Goal: Navigation & Orientation: Find specific page/section

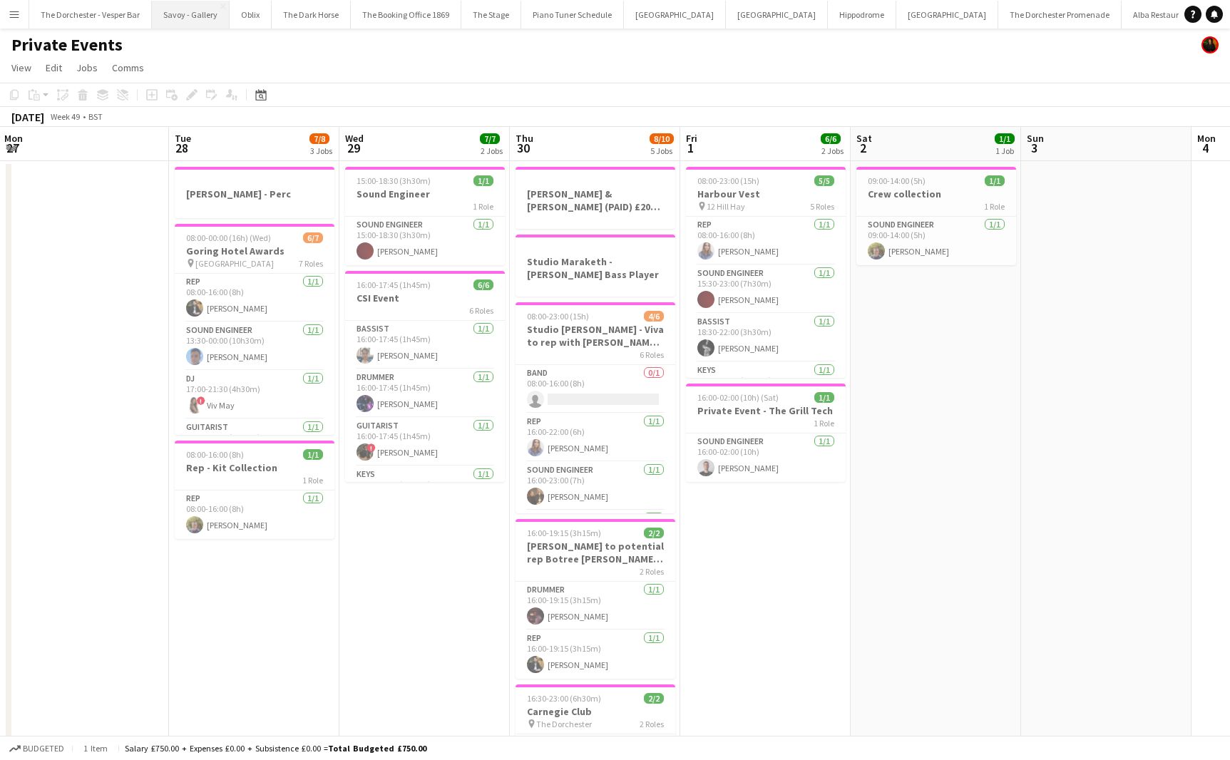
click at [198, 23] on button "Savoy - Gallery Close" at bounding box center [191, 15] width 78 height 28
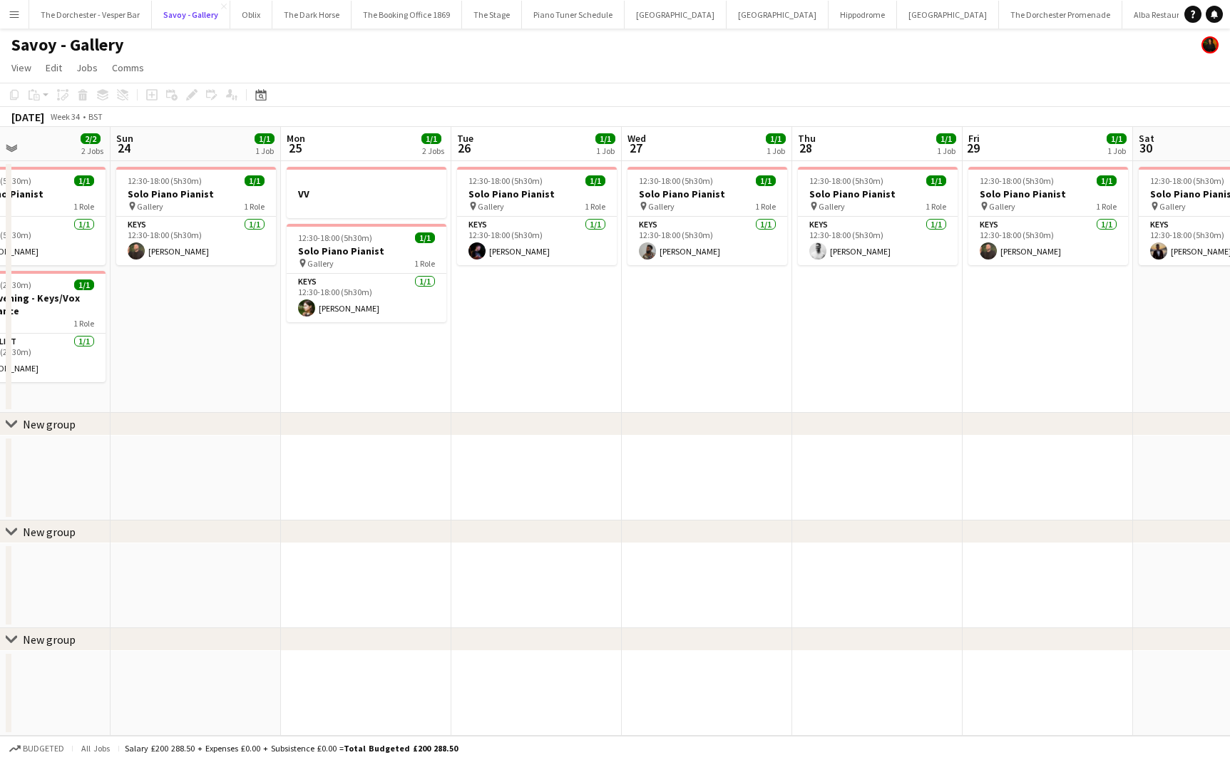
scroll to position [0, 402]
click at [18, 18] on app-icon "Menu" at bounding box center [14, 14] width 11 height 11
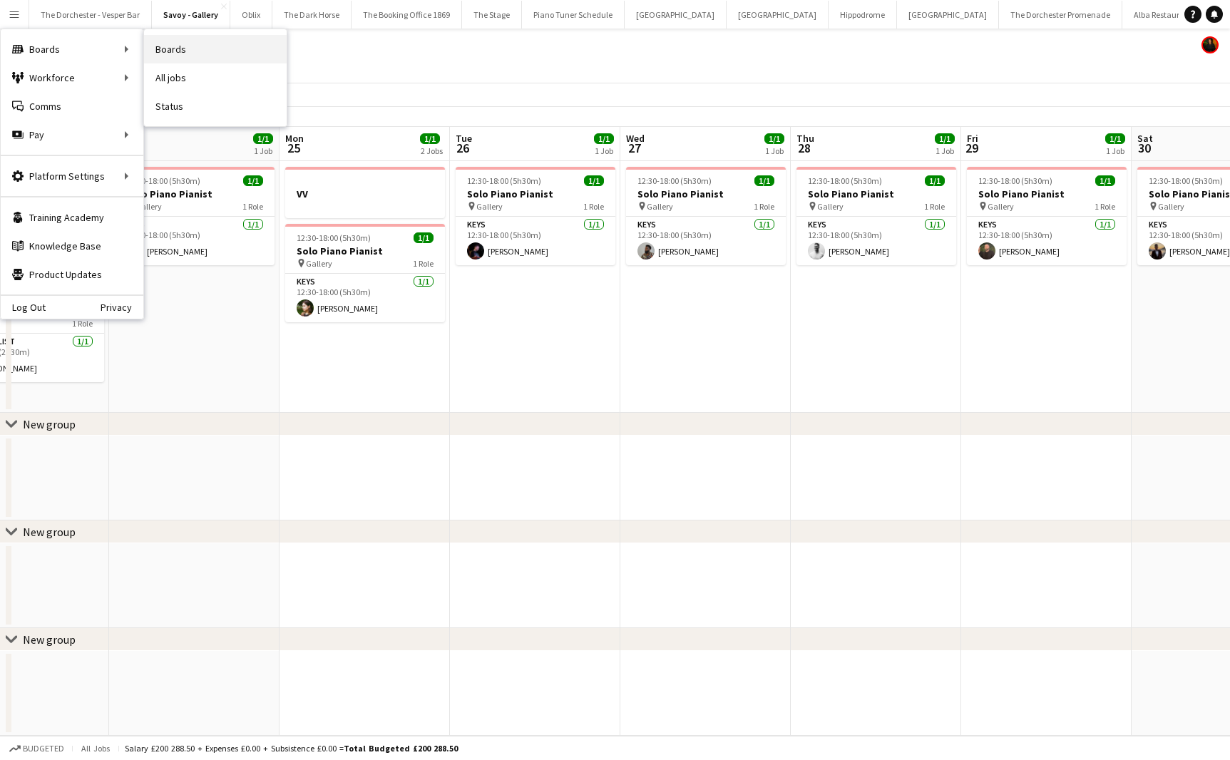
click at [201, 60] on link "Boards" at bounding box center [215, 49] width 143 height 29
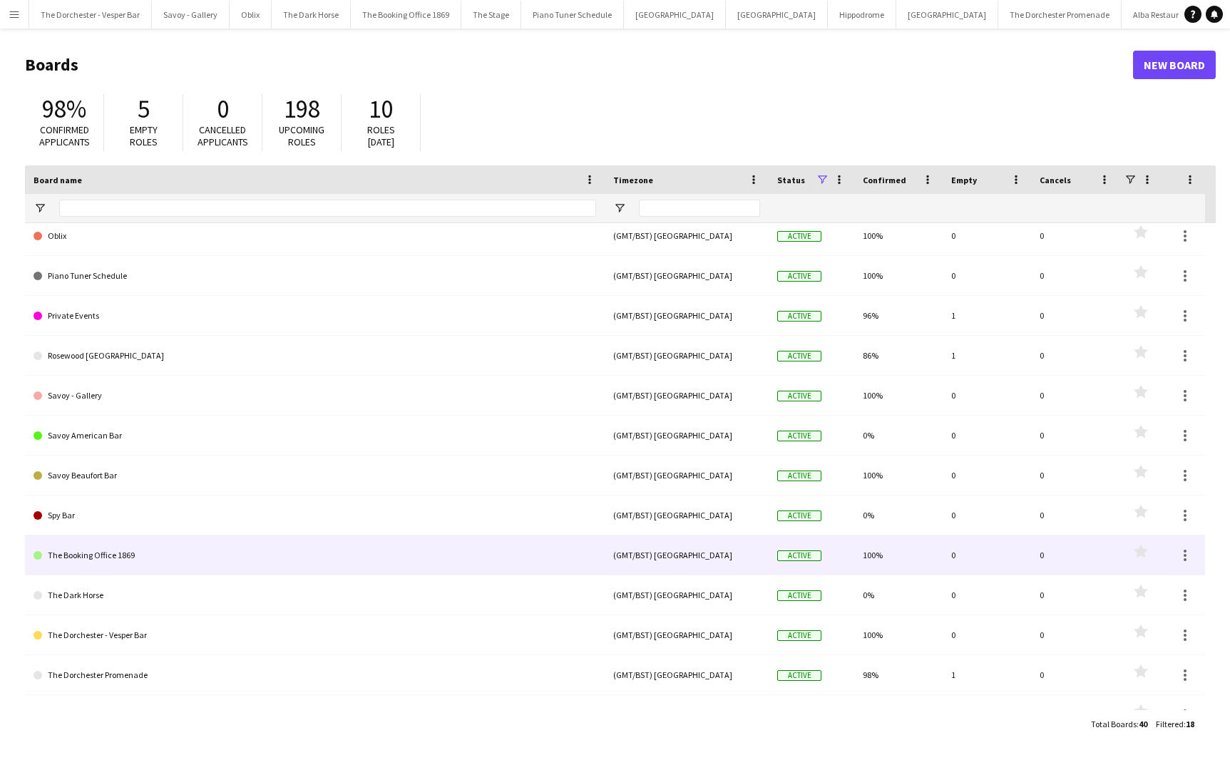
scroll to position [232, 0]
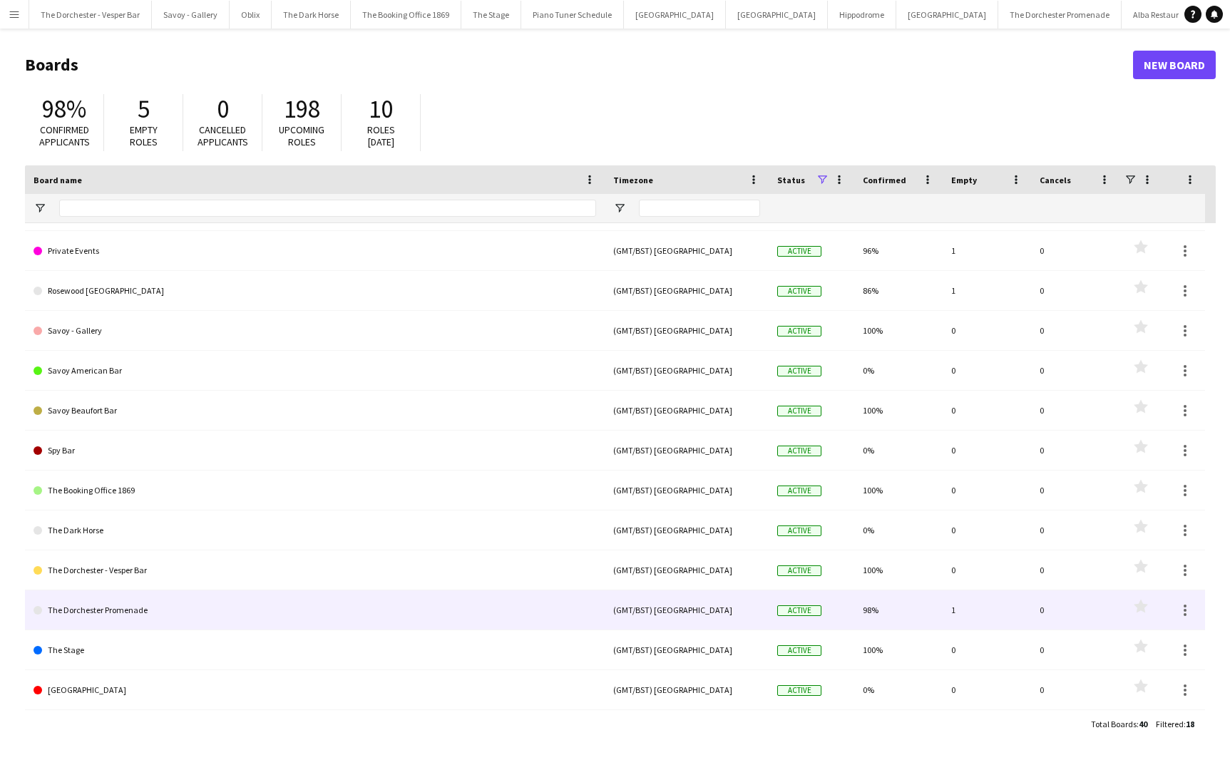
click at [151, 603] on link "The Dorchester Promenade" at bounding box center [315, 610] width 563 height 40
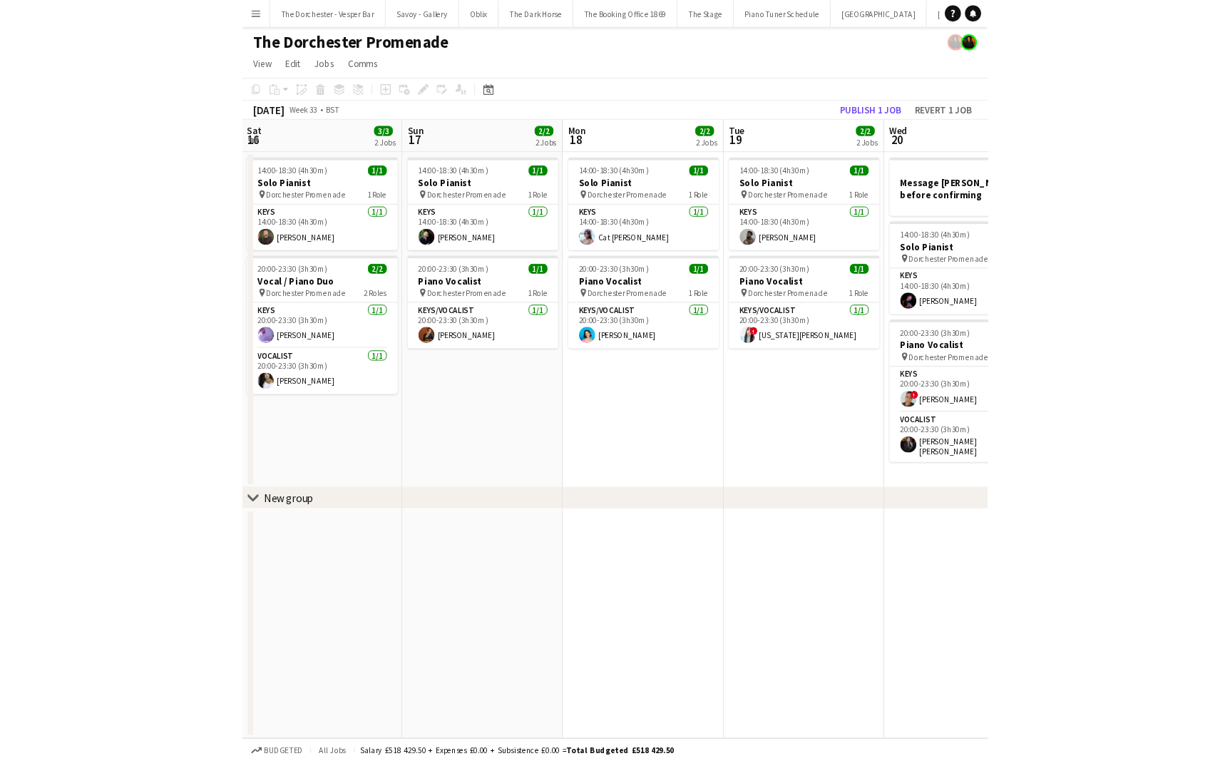
scroll to position [0, 553]
